Goal: Obtain resource: Obtain resource

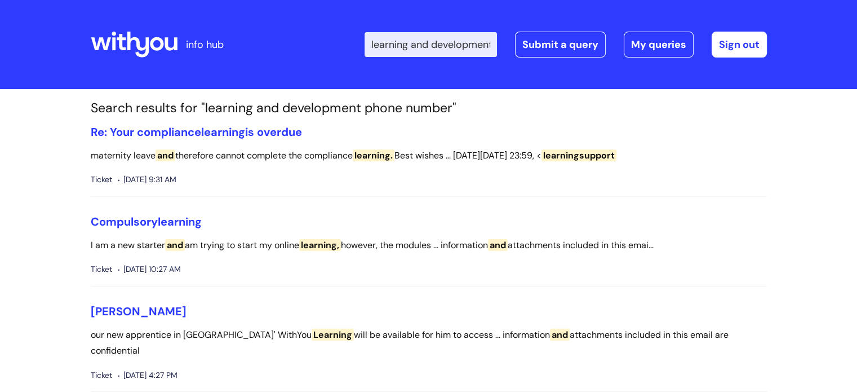
click at [145, 46] on icon at bounding box center [138, 45] width 22 height 26
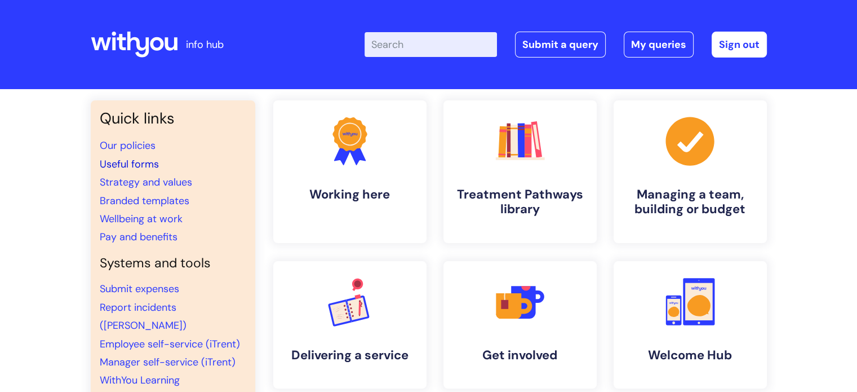
click at [137, 164] on link "Useful forms" at bounding box center [129, 164] width 59 height 14
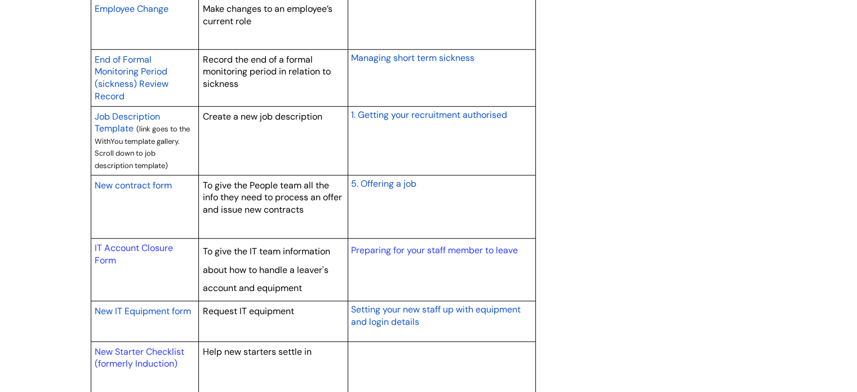
scroll to position [987, 0]
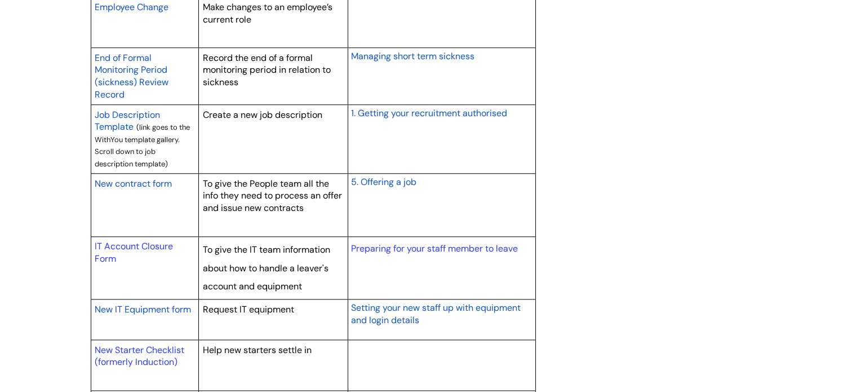
click at [128, 184] on span "New contract form" at bounding box center [133, 183] width 77 height 12
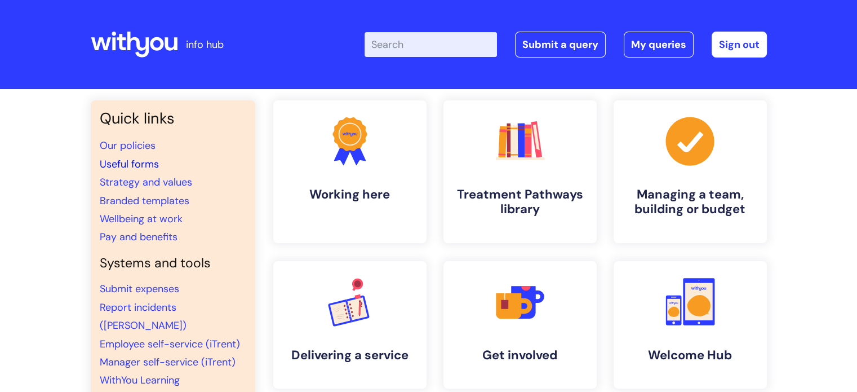
click at [132, 157] on link "Useful forms" at bounding box center [129, 164] width 59 height 14
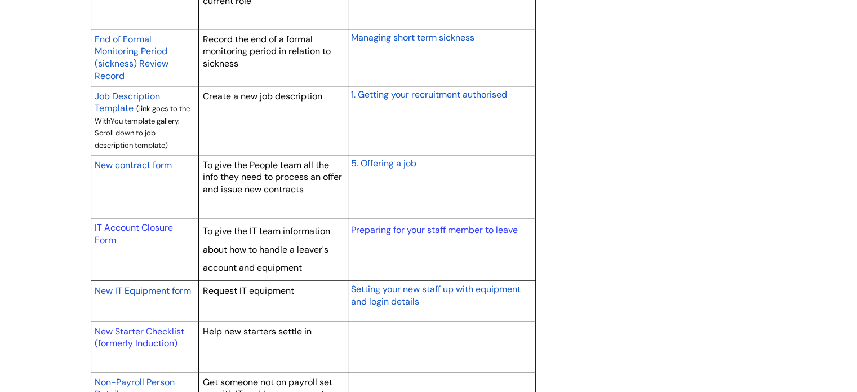
scroll to position [1007, 0]
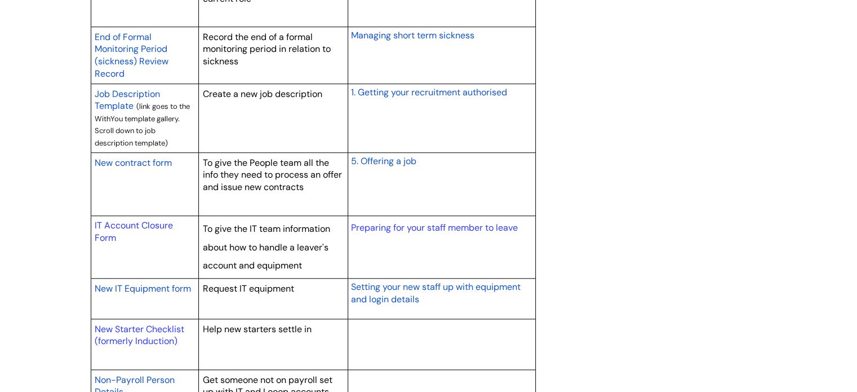
click at [128, 157] on span "New contract form" at bounding box center [133, 163] width 77 height 12
